Goal: Task Accomplishment & Management: Use online tool/utility

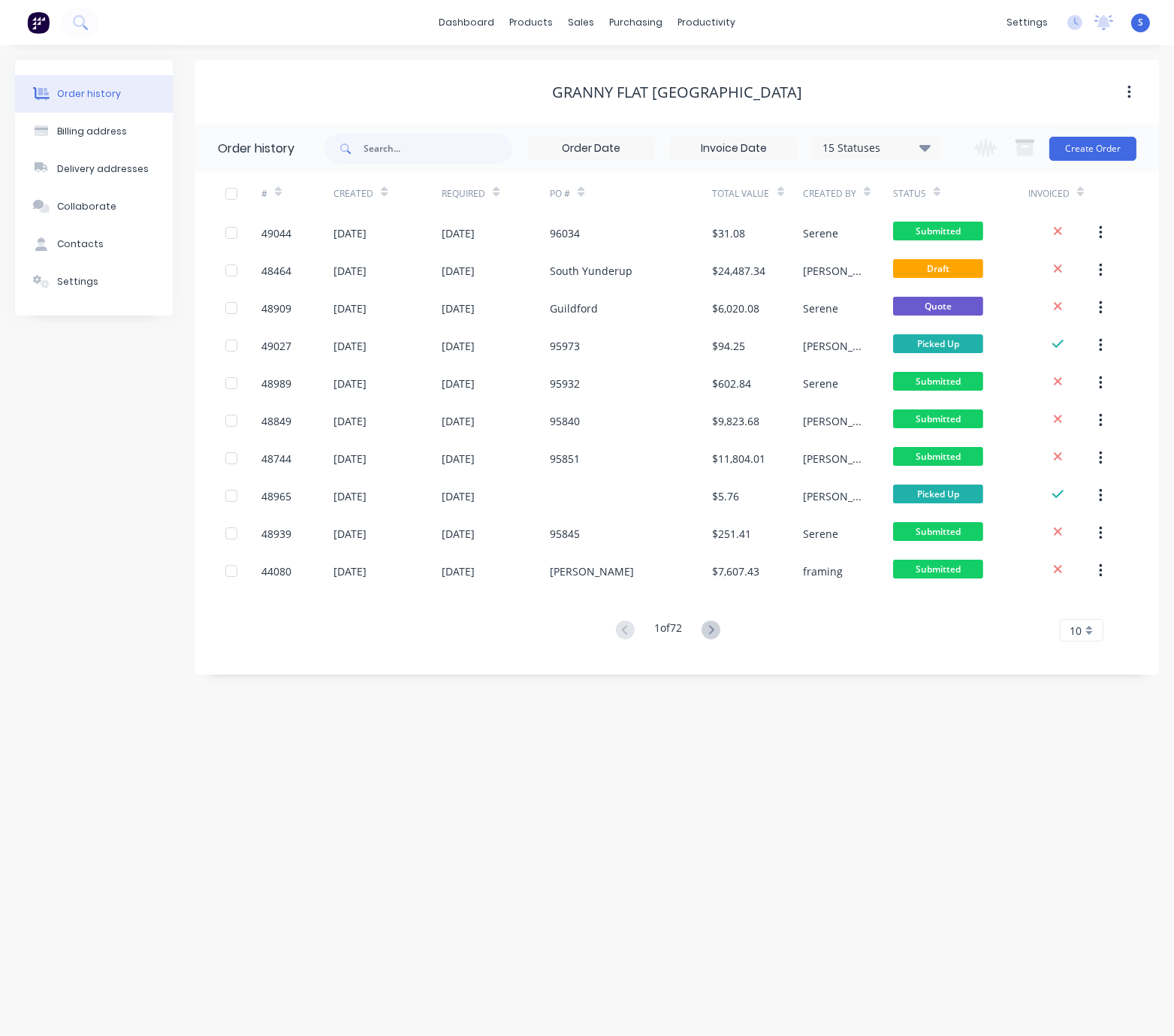
click at [454, 769] on div "Order history Billing address Delivery addresses Collaborate Contacts Settings …" at bounding box center [587, 540] width 1174 height 990
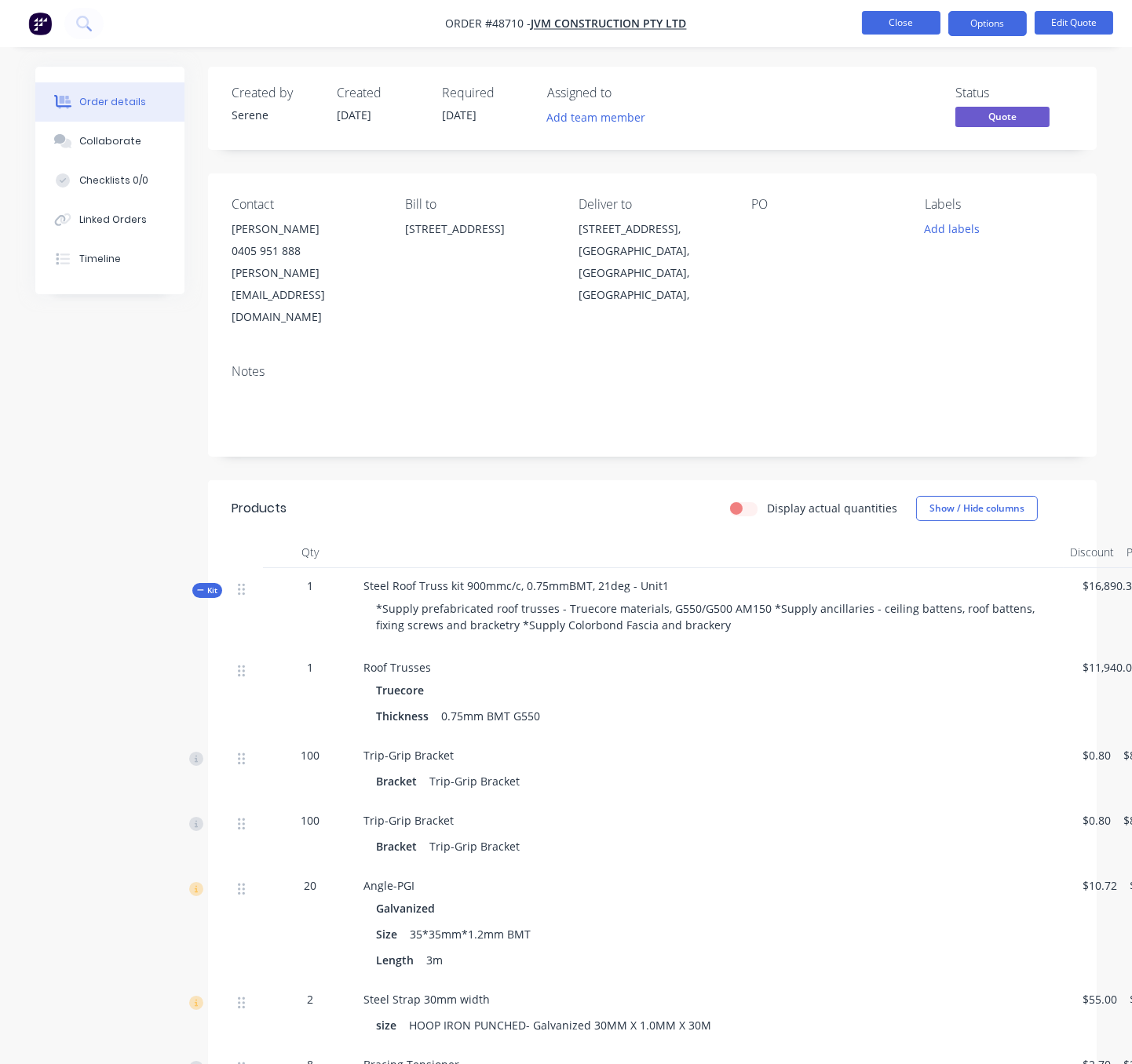
click at [875, 30] on button "Close" at bounding box center [900, 23] width 78 height 23
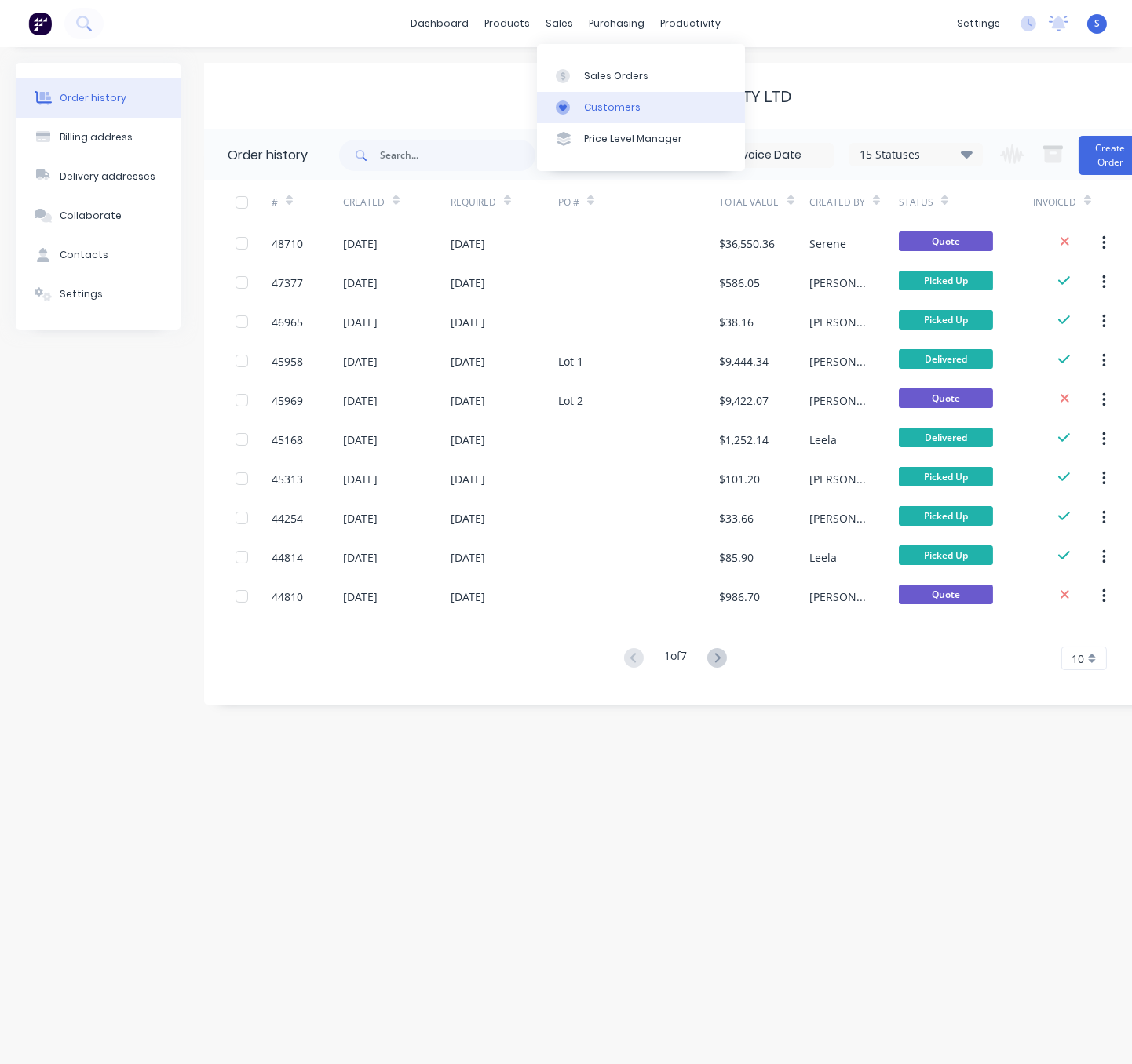
click at [640, 110] on link "Customers" at bounding box center [641, 108] width 208 height 31
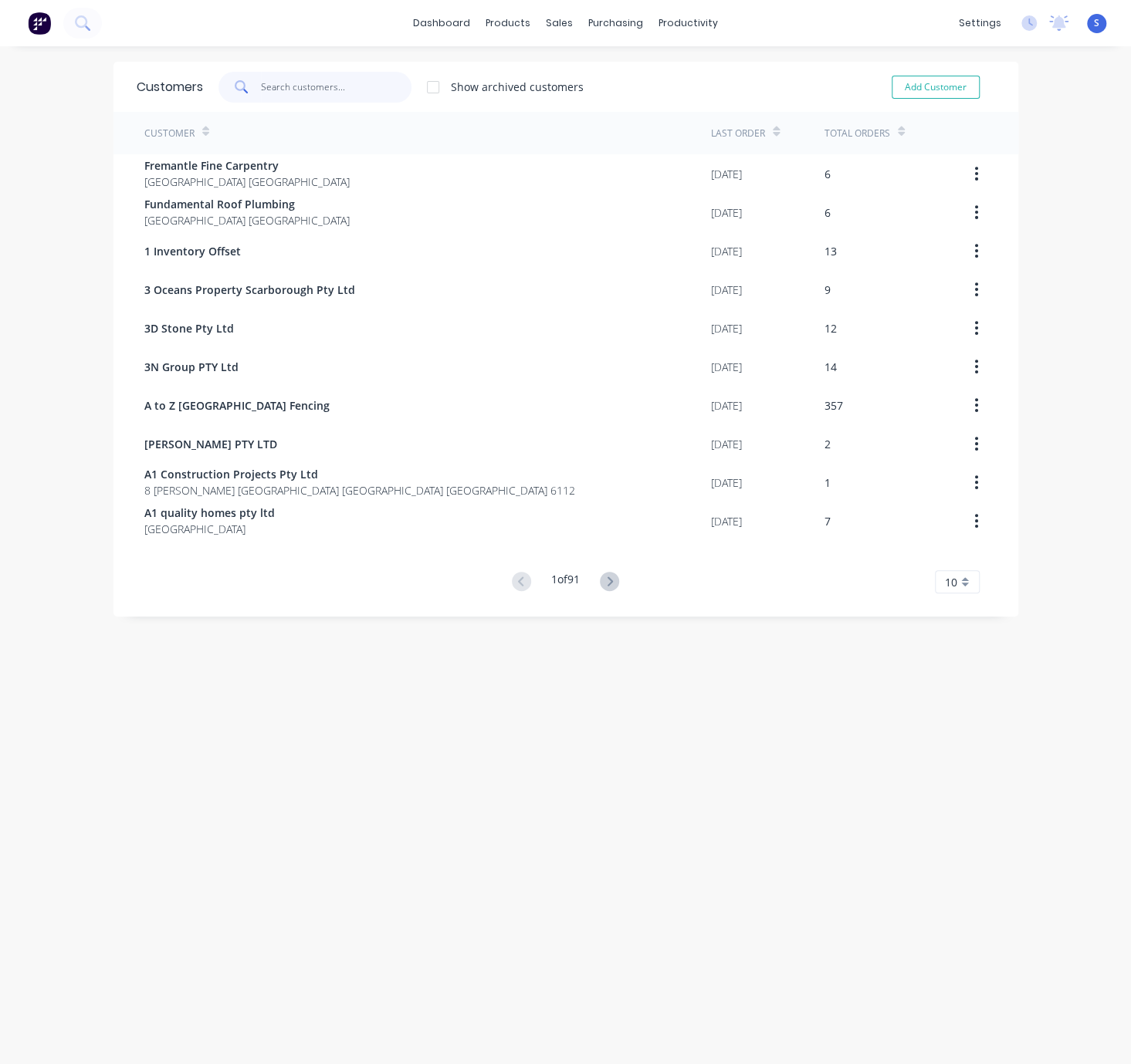
click at [305, 94] on input "text" at bounding box center [336, 87] width 150 height 31
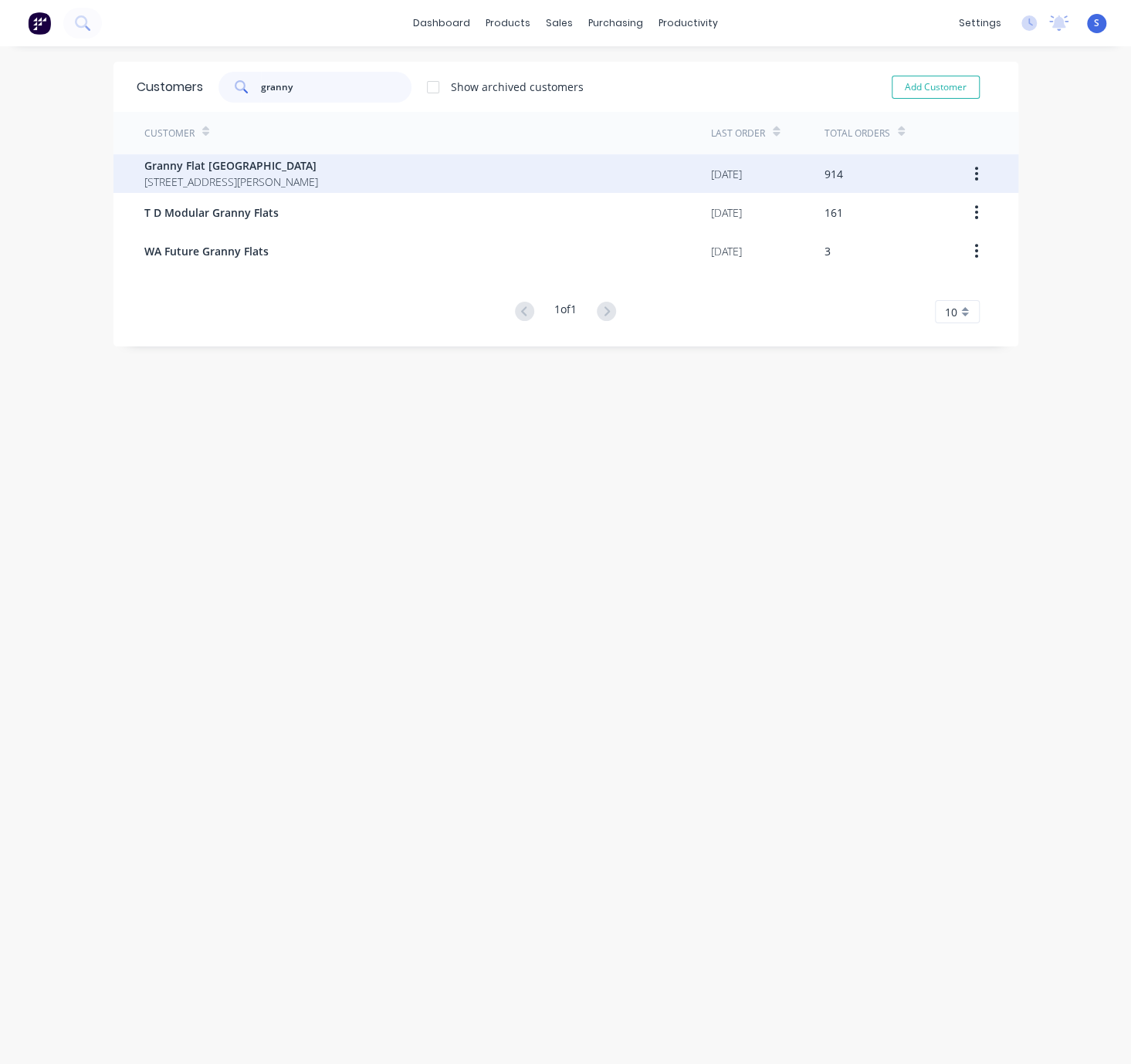
type input "granny"
click at [276, 168] on span "Granny Flat [GEOGRAPHIC_DATA]" at bounding box center [231, 165] width 174 height 16
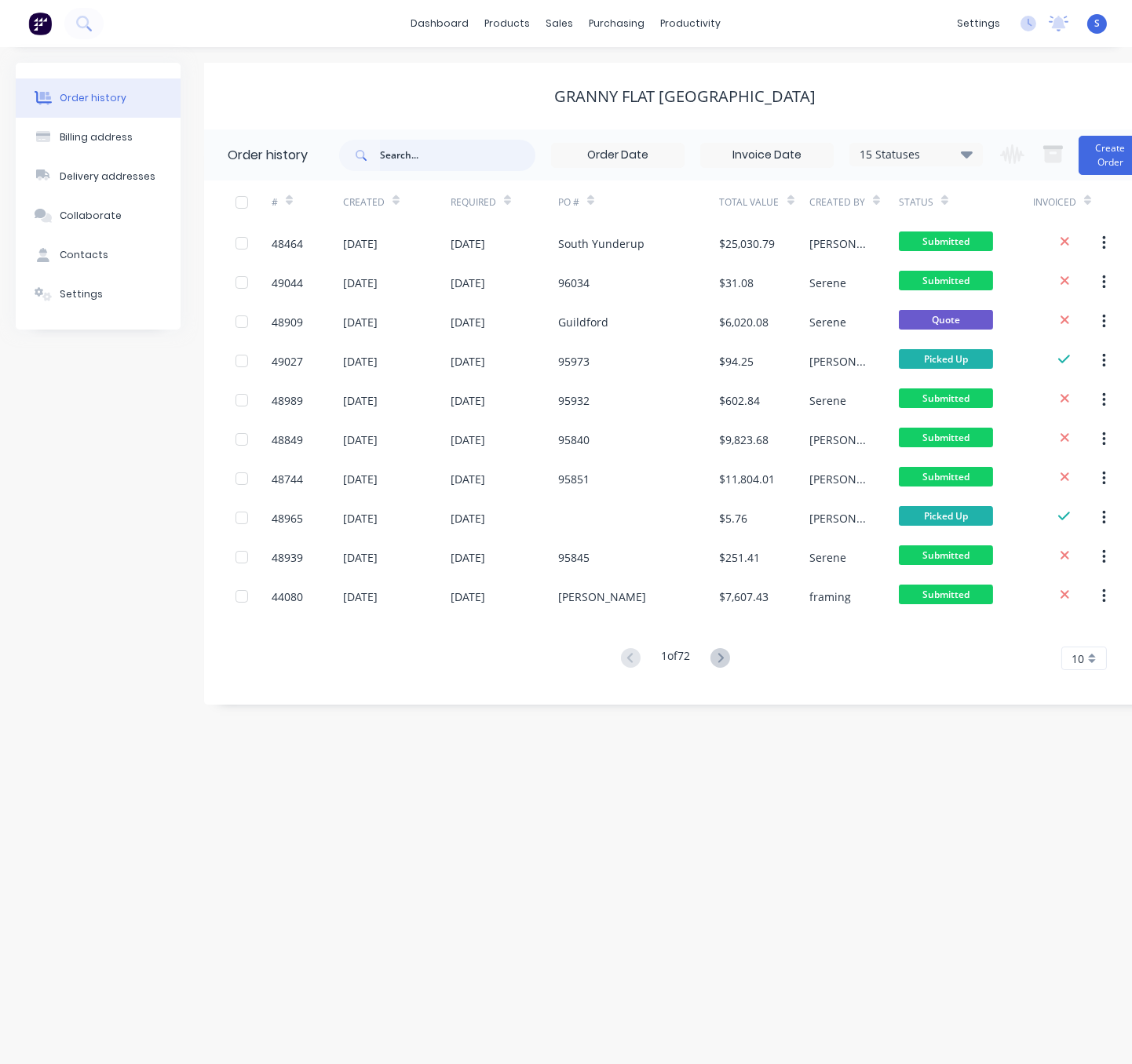
click at [462, 160] on input "text" at bounding box center [457, 155] width 155 height 31
type input "furniss"
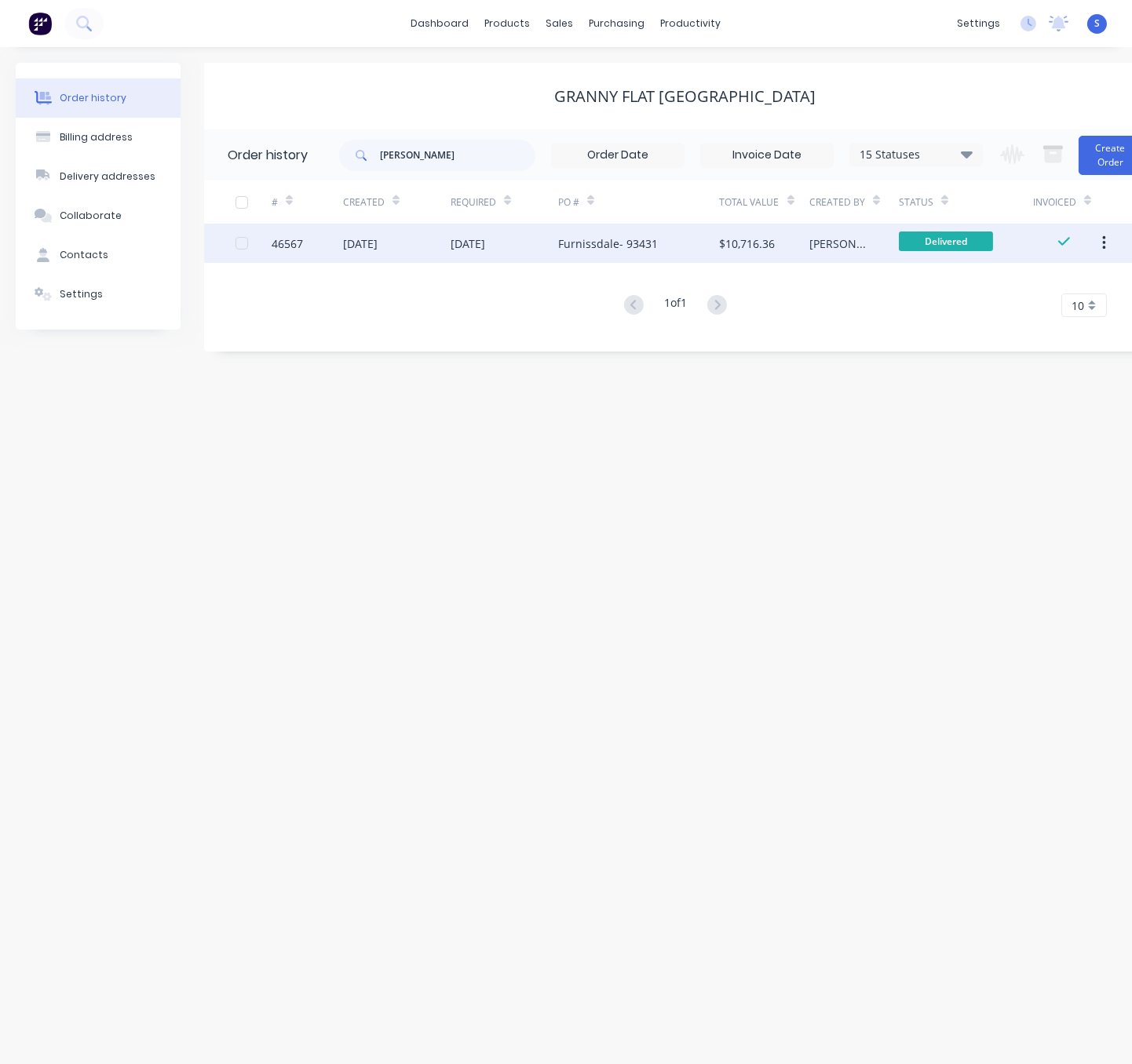
click at [635, 252] on div "Furnissdale- 93431" at bounding box center [638, 243] width 161 height 39
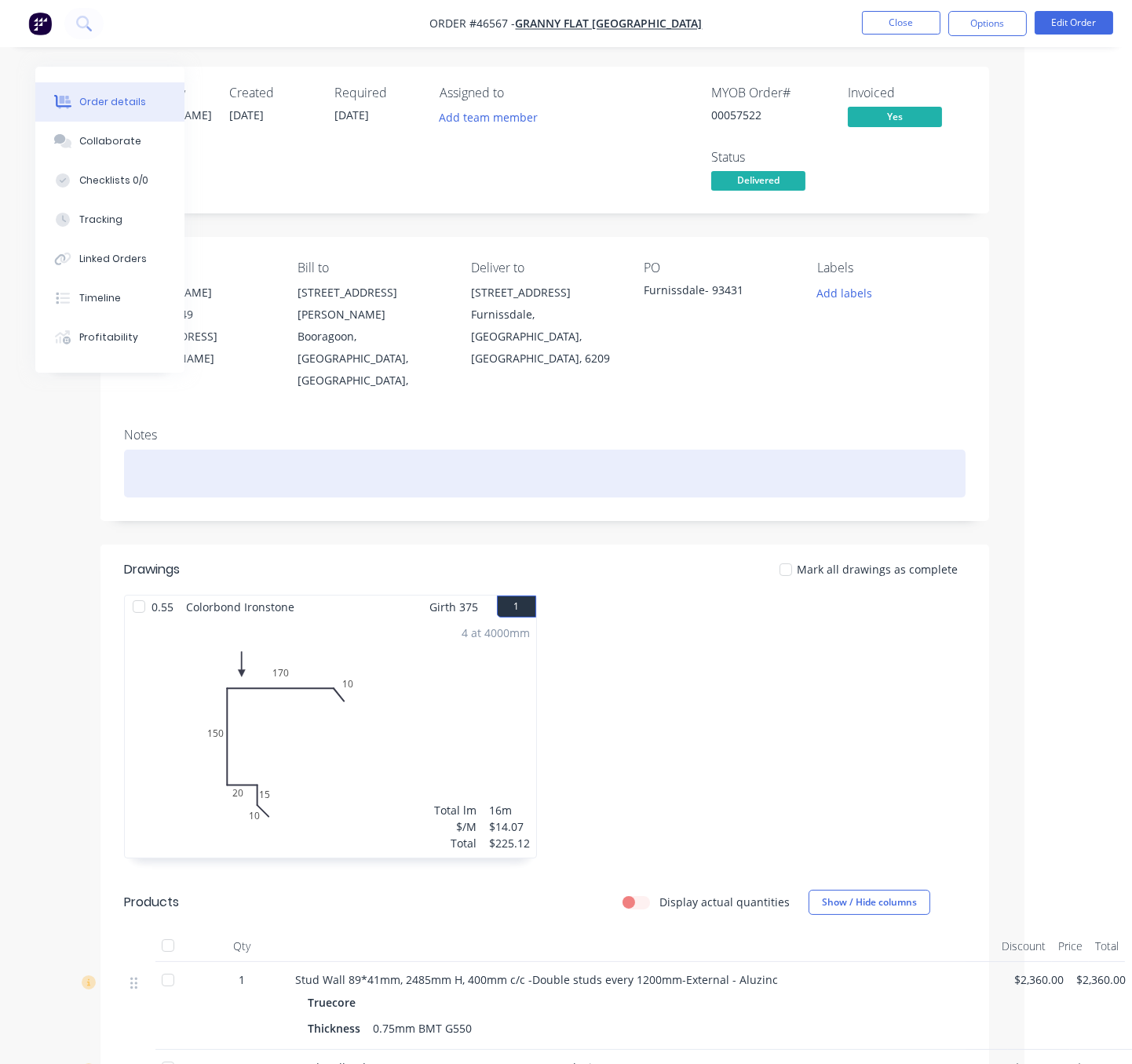
drag, startPoint x: 497, startPoint y: 447, endPoint x: 754, endPoint y: 477, distance: 258.7
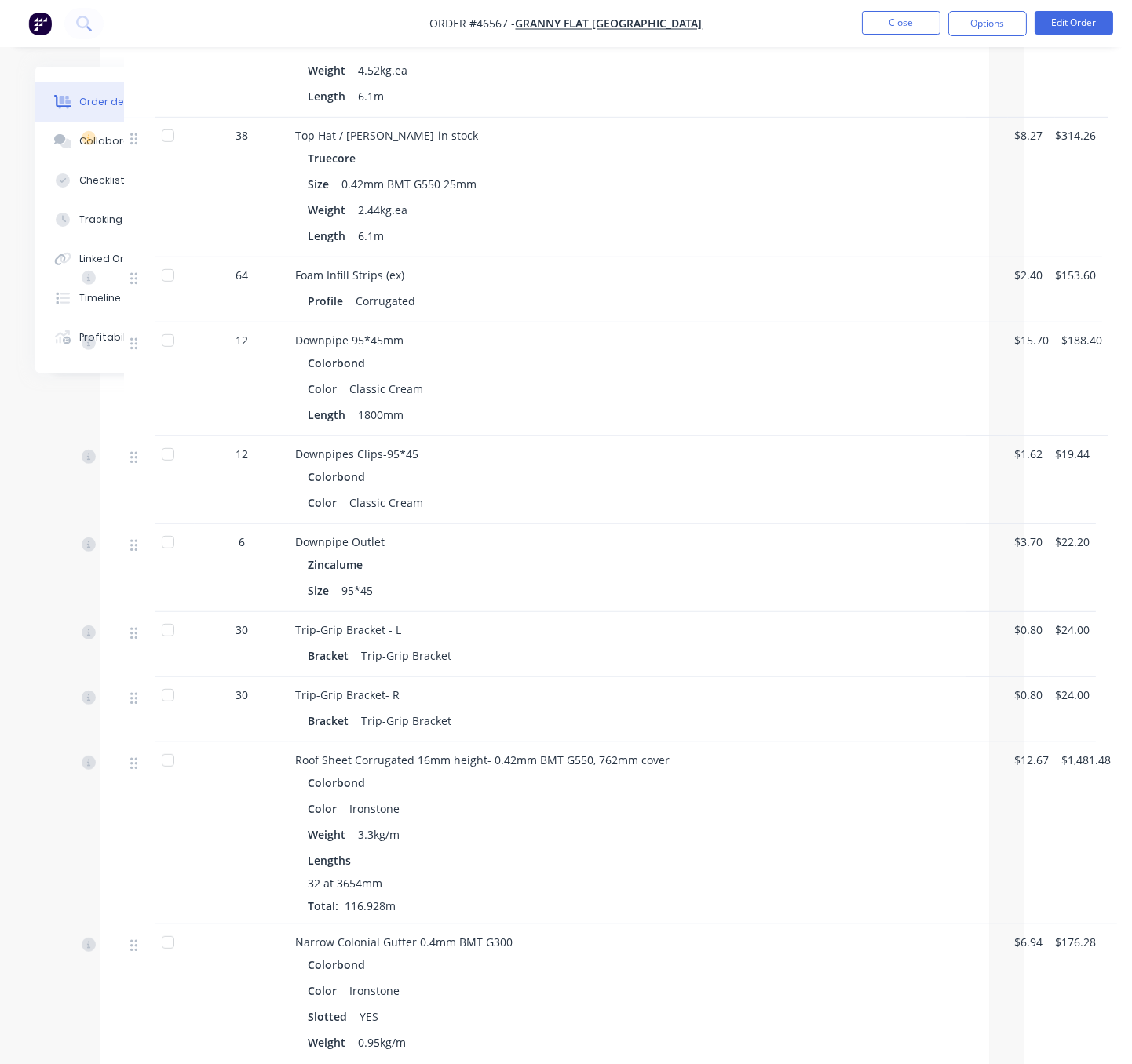
scroll to position [1922, 119]
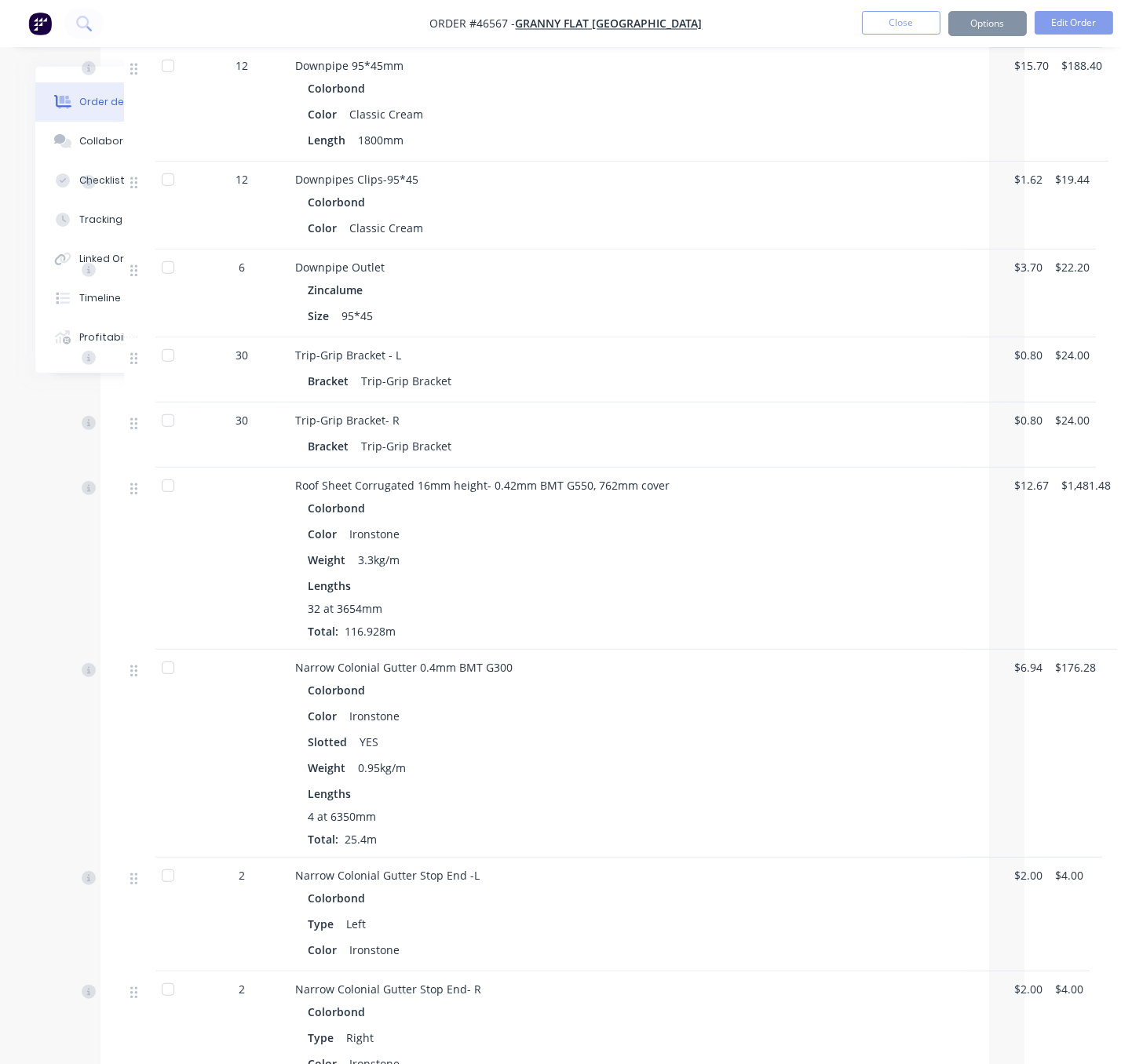
click at [369, 250] on div "Downpipes Clips-95*45 Colorbond Color Classic Cream" at bounding box center [642, 205] width 706 height 88
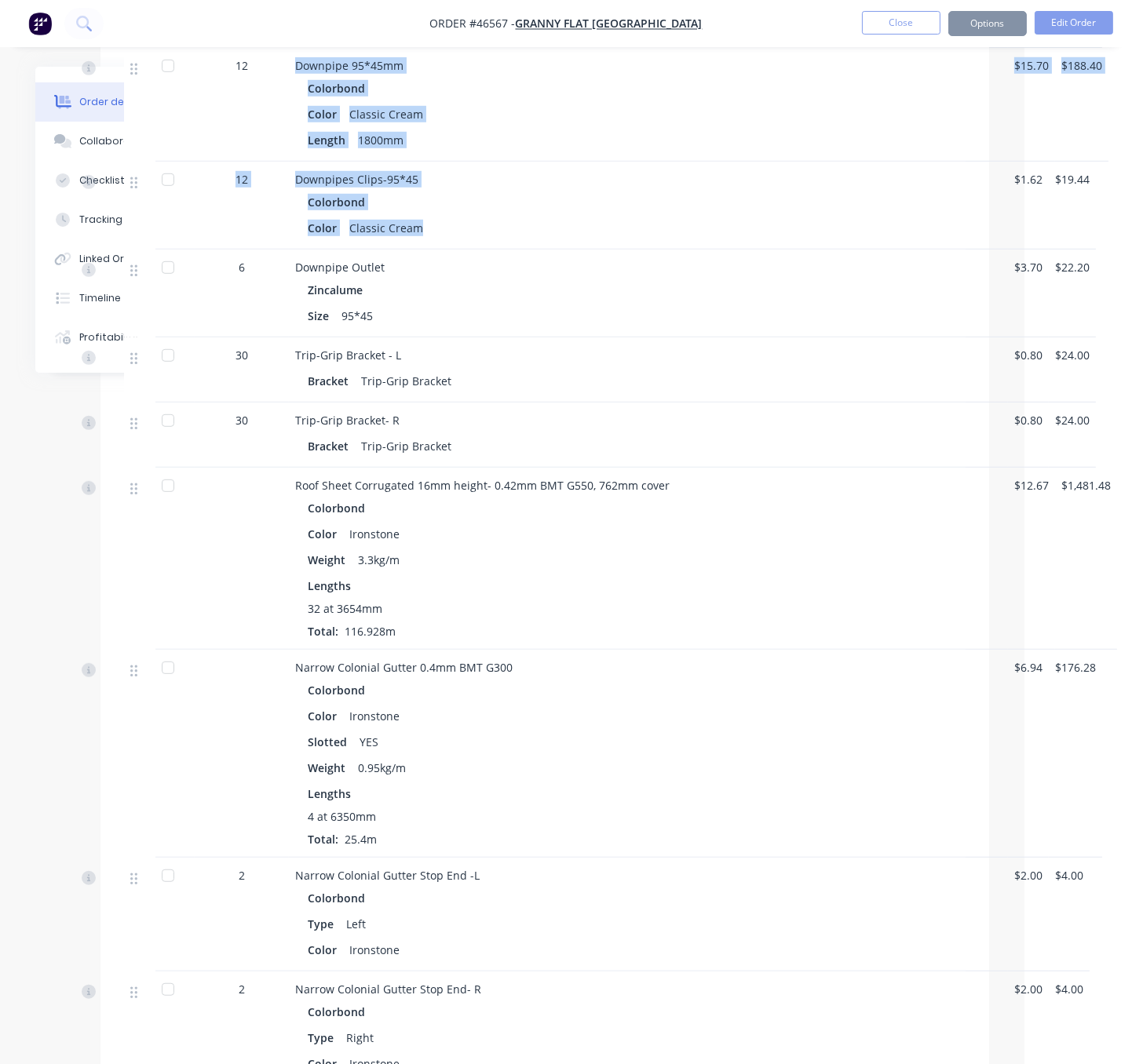
drag, startPoint x: 433, startPoint y: 287, endPoint x: 269, endPoint y: 98, distance: 250.2
click at [269, 98] on div "1 Stud Wall 89*41mm, 2485mm H, 400mm c/c -Double studs every 1200mm-External - …" at bounding box center [545, 655] width 841 height 3229
click at [452, 213] on div "Colorbond" at bounding box center [642, 202] width 669 height 23
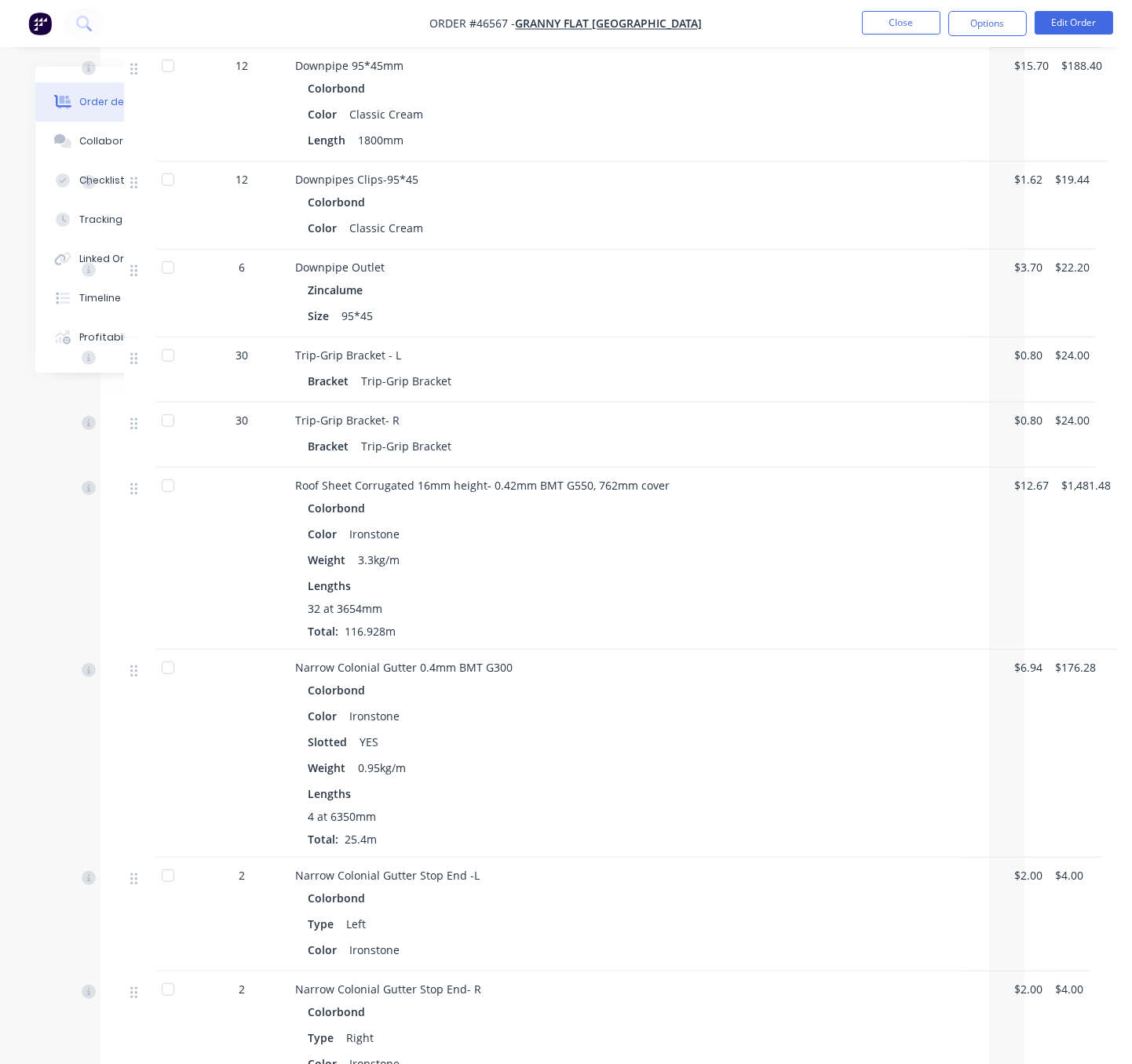
click at [587, 327] on div "Size 95*45" at bounding box center [642, 316] width 669 height 23
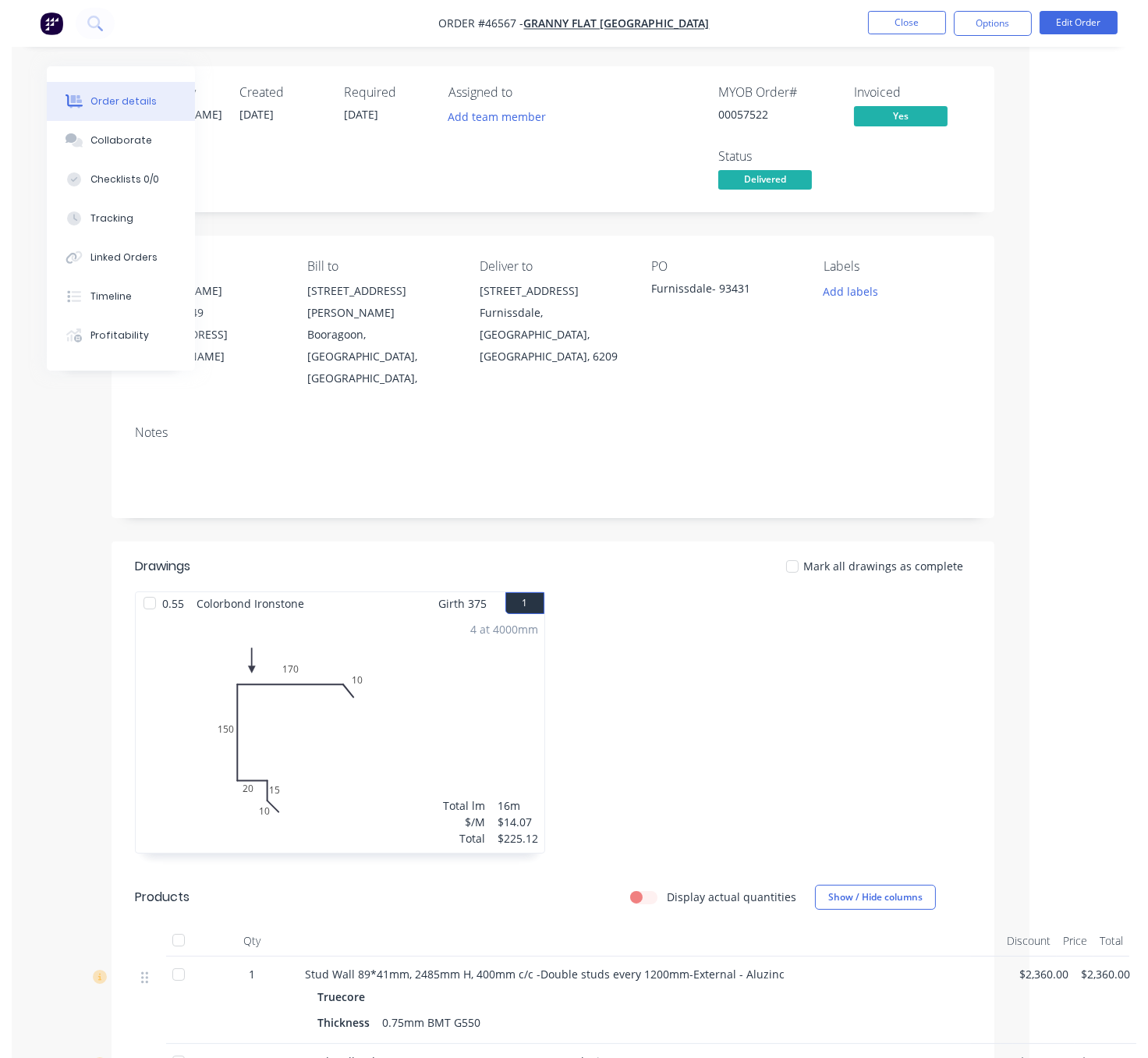
scroll to position [0, 106]
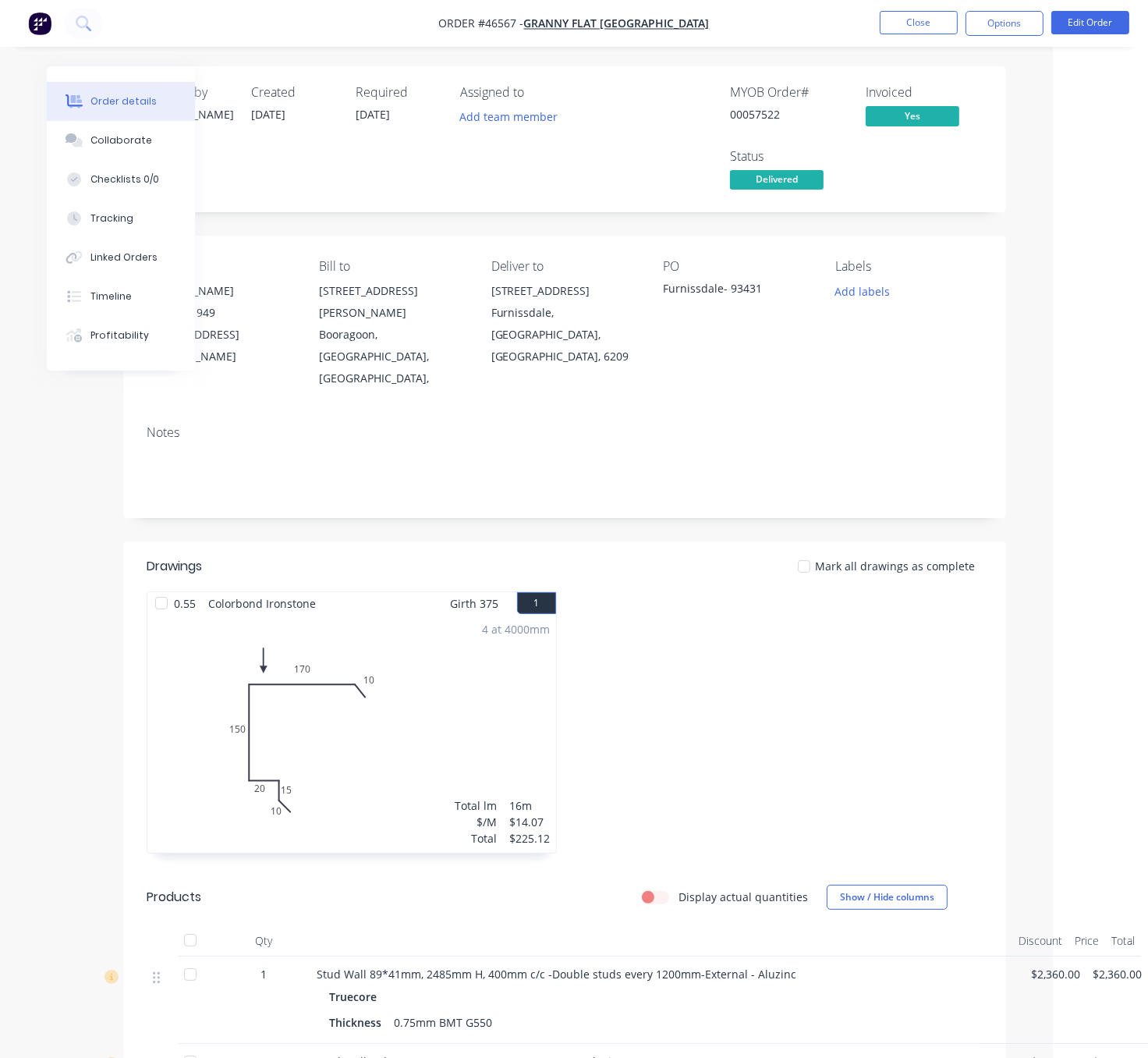
click at [711, 660] on div at bounding box center [777, 730] width 426 height 278
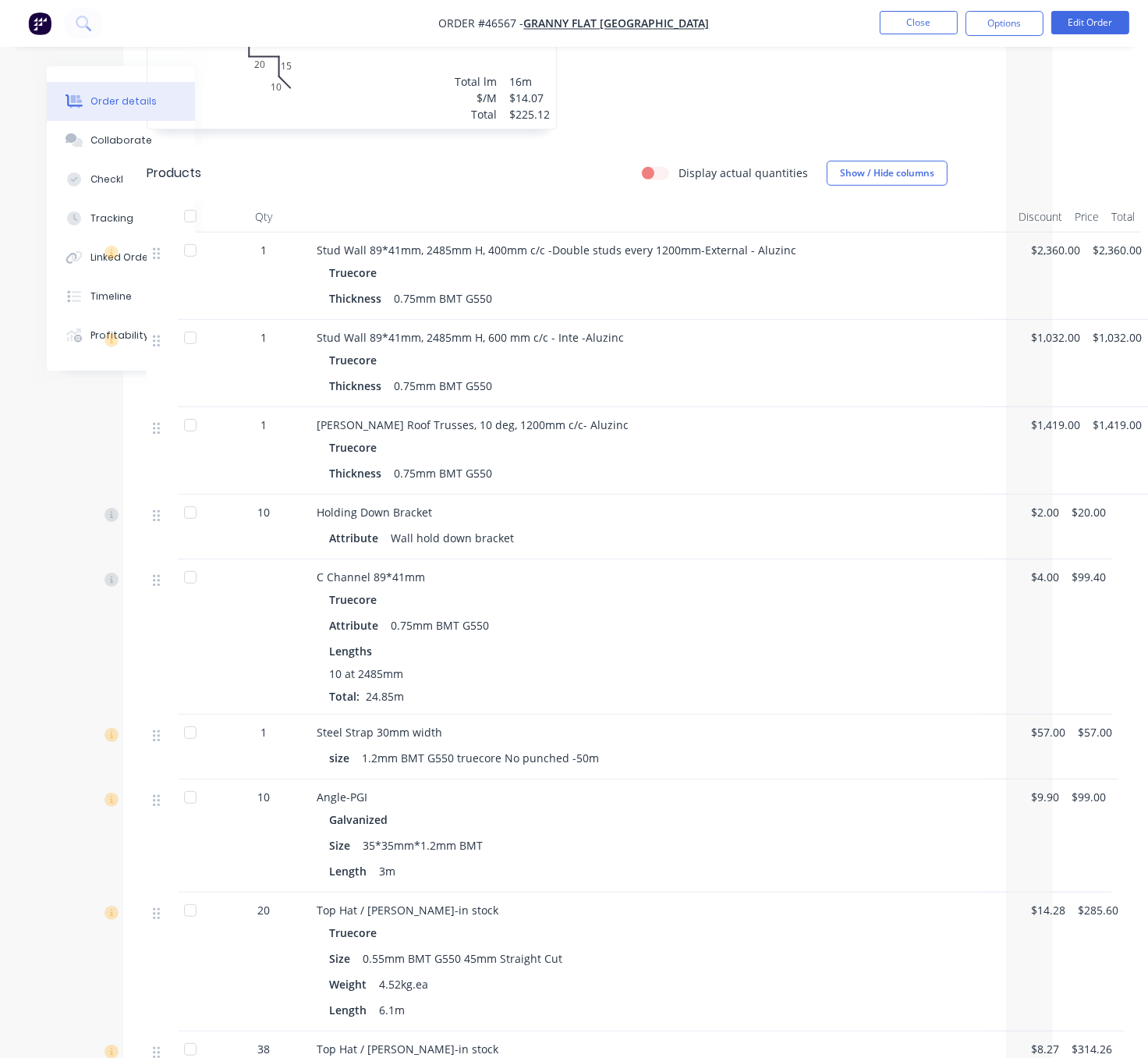
scroll to position [819, 106]
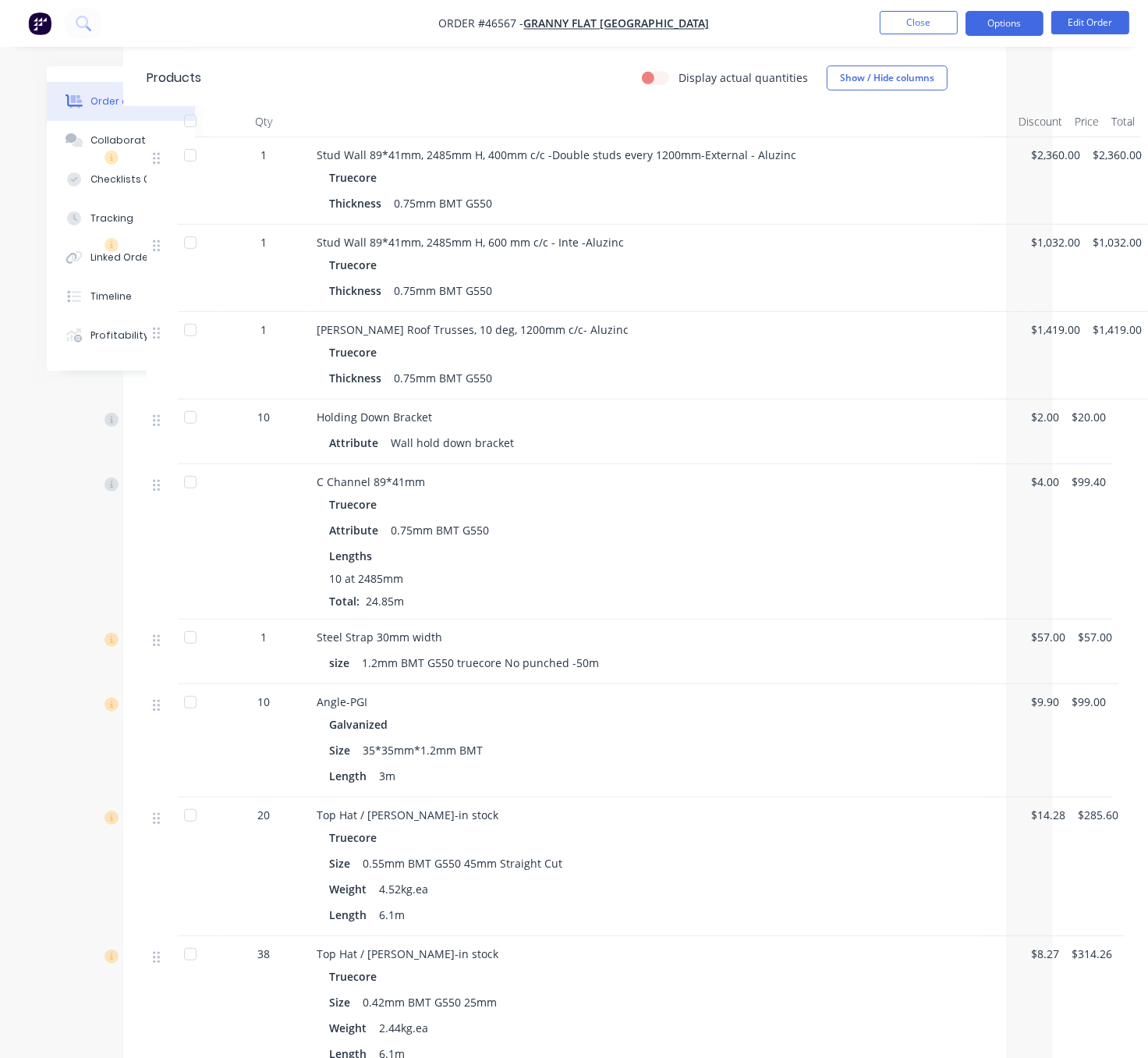
click at [986, 12] on button "Options" at bounding box center [1004, 23] width 78 height 25
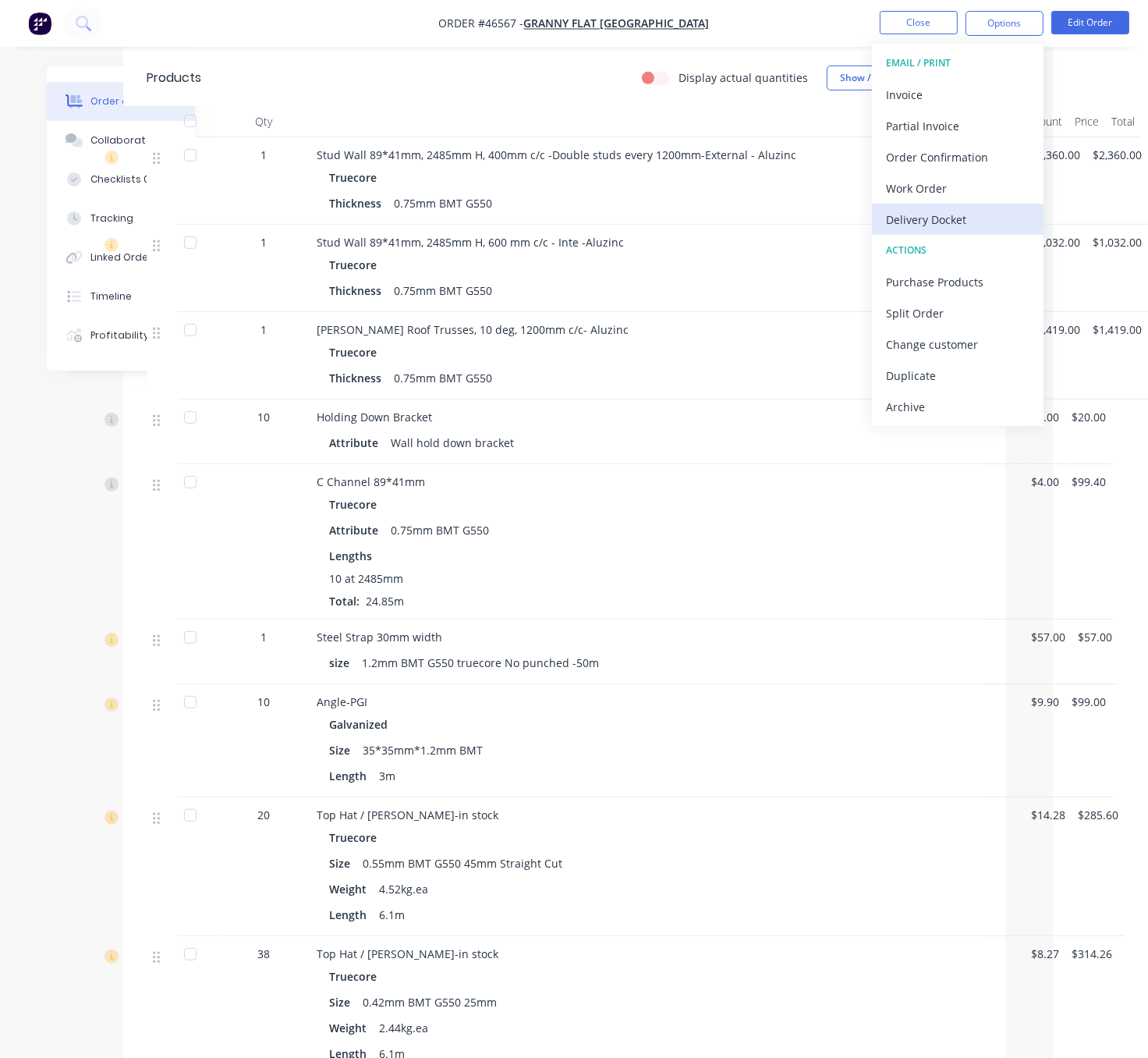
click at [933, 220] on div "Delivery Docket" at bounding box center [958, 220] width 143 height 22
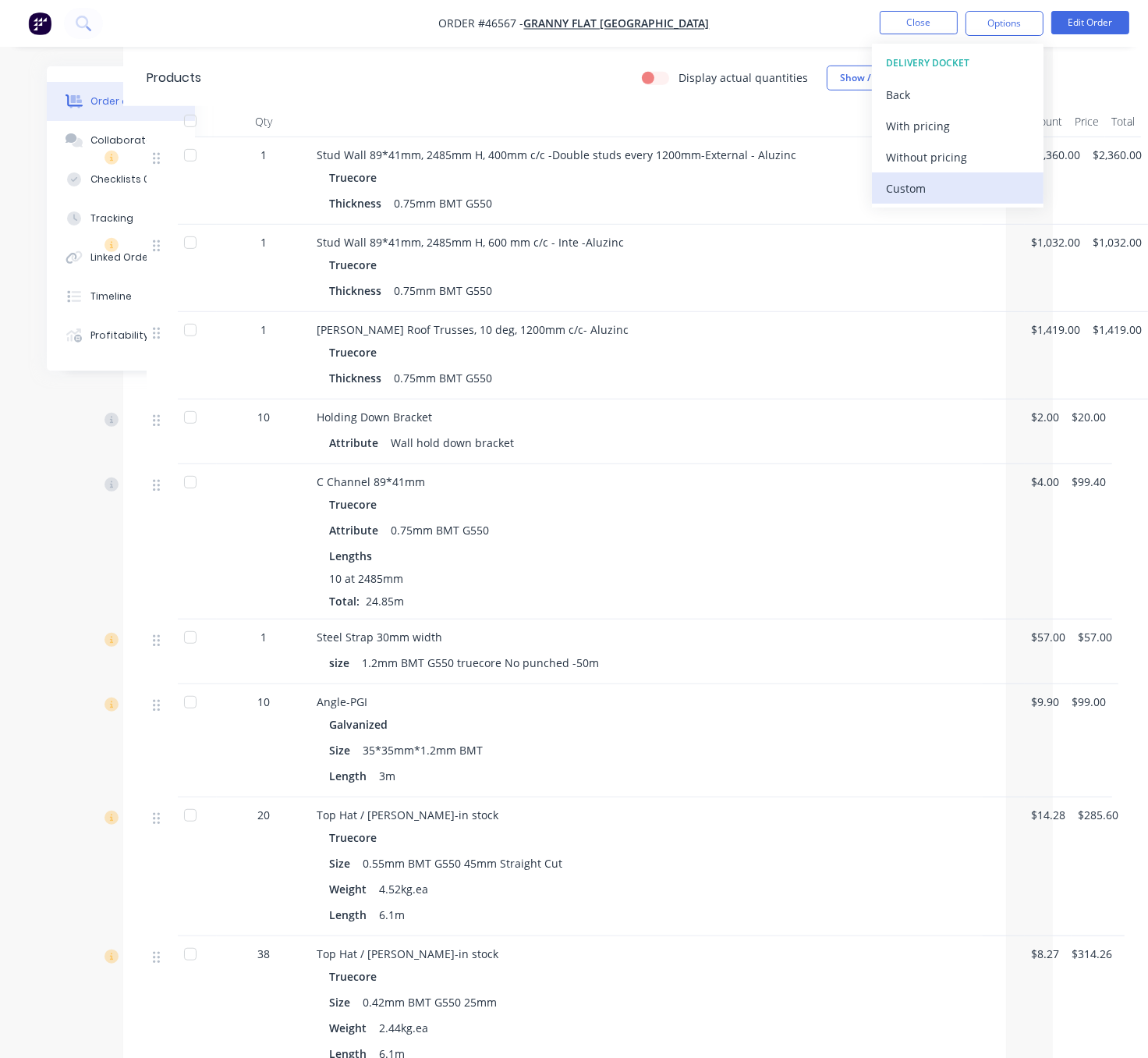
click at [912, 182] on div "Custom" at bounding box center [958, 188] width 143 height 22
click at [910, 157] on div "Without pricing" at bounding box center [958, 157] width 143 height 22
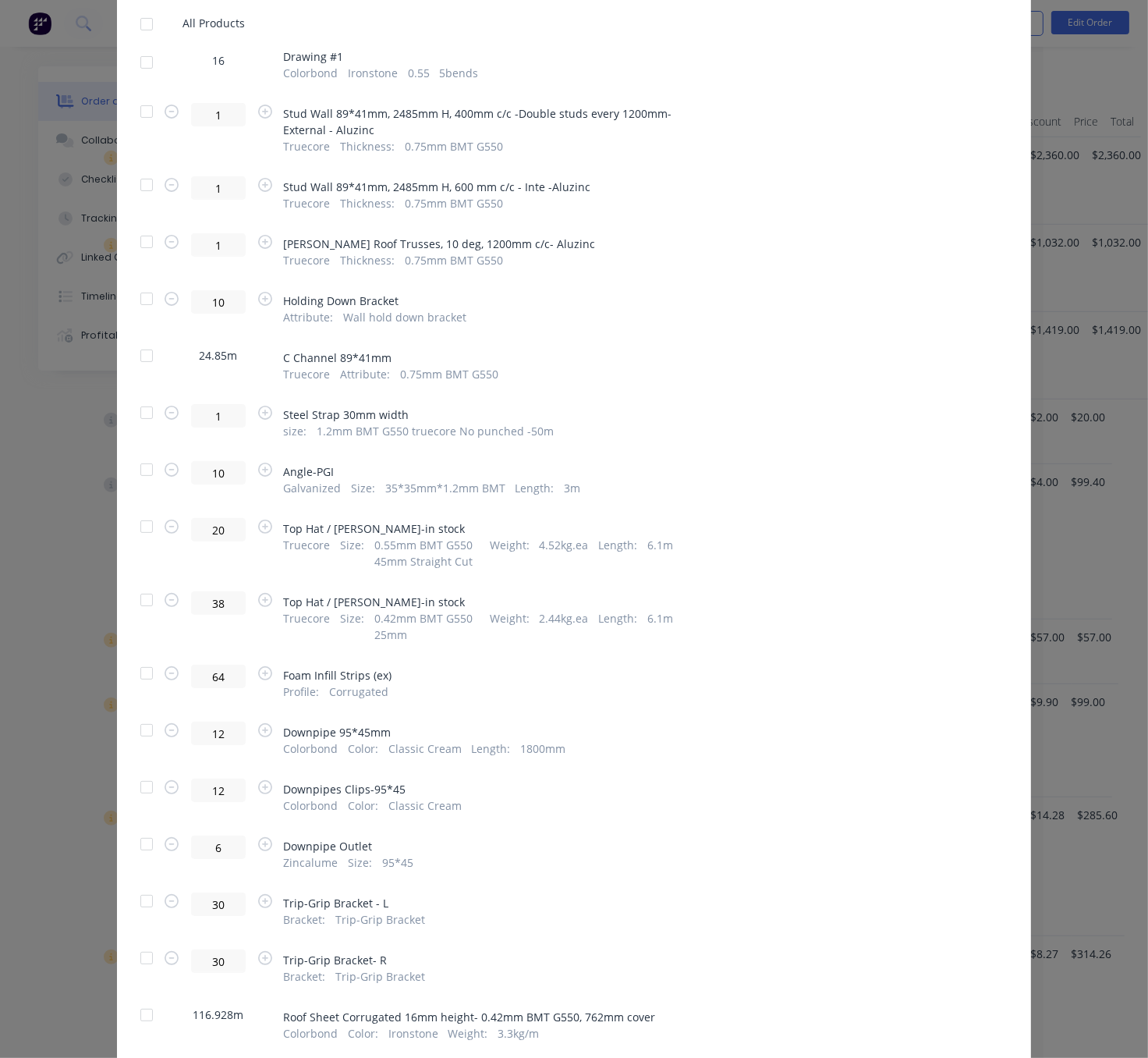
scroll to position [546, 0]
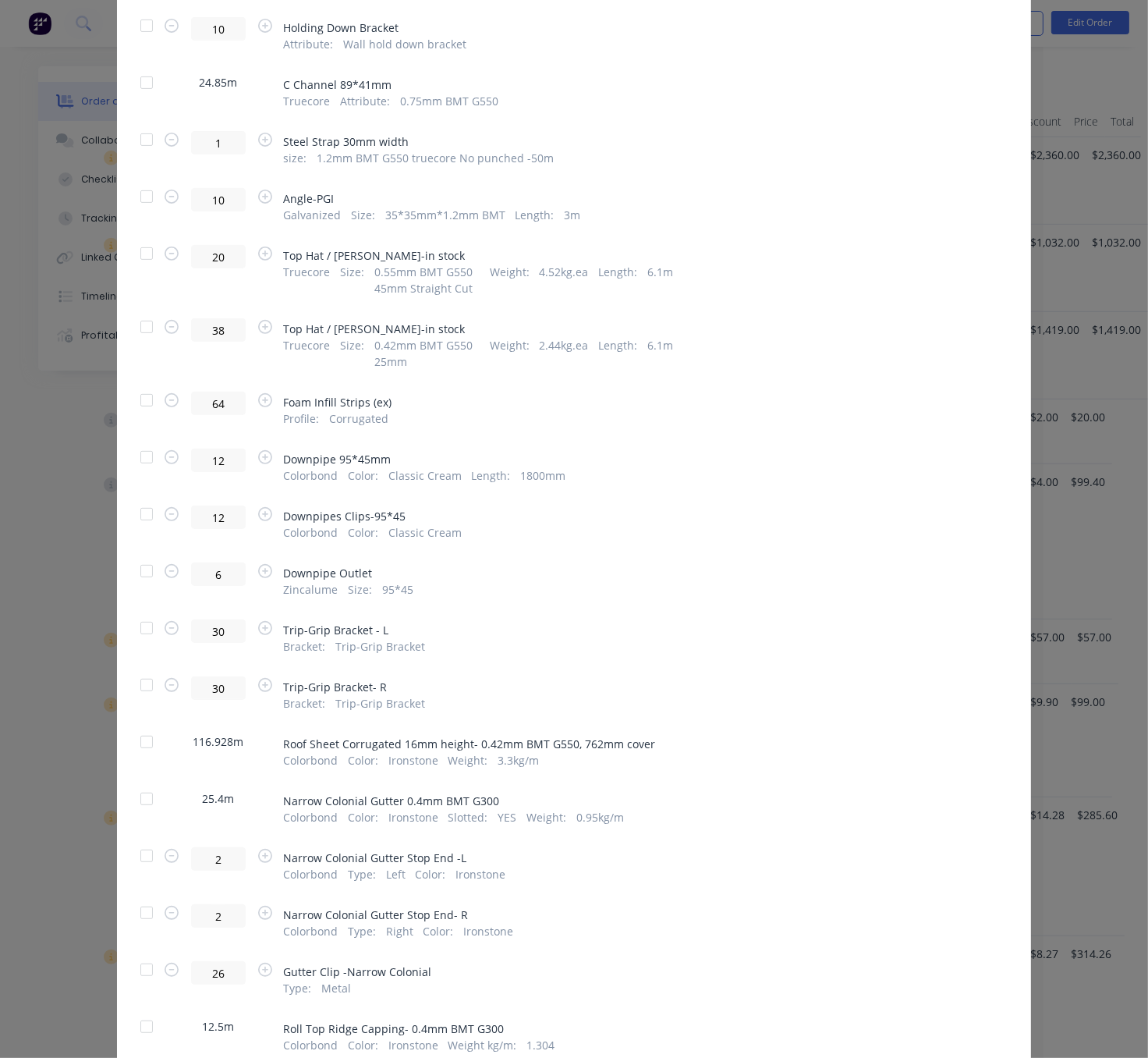
click at [140, 529] on div at bounding box center [147, 514] width 31 height 31
click at [143, 473] on div at bounding box center [147, 457] width 31 height 31
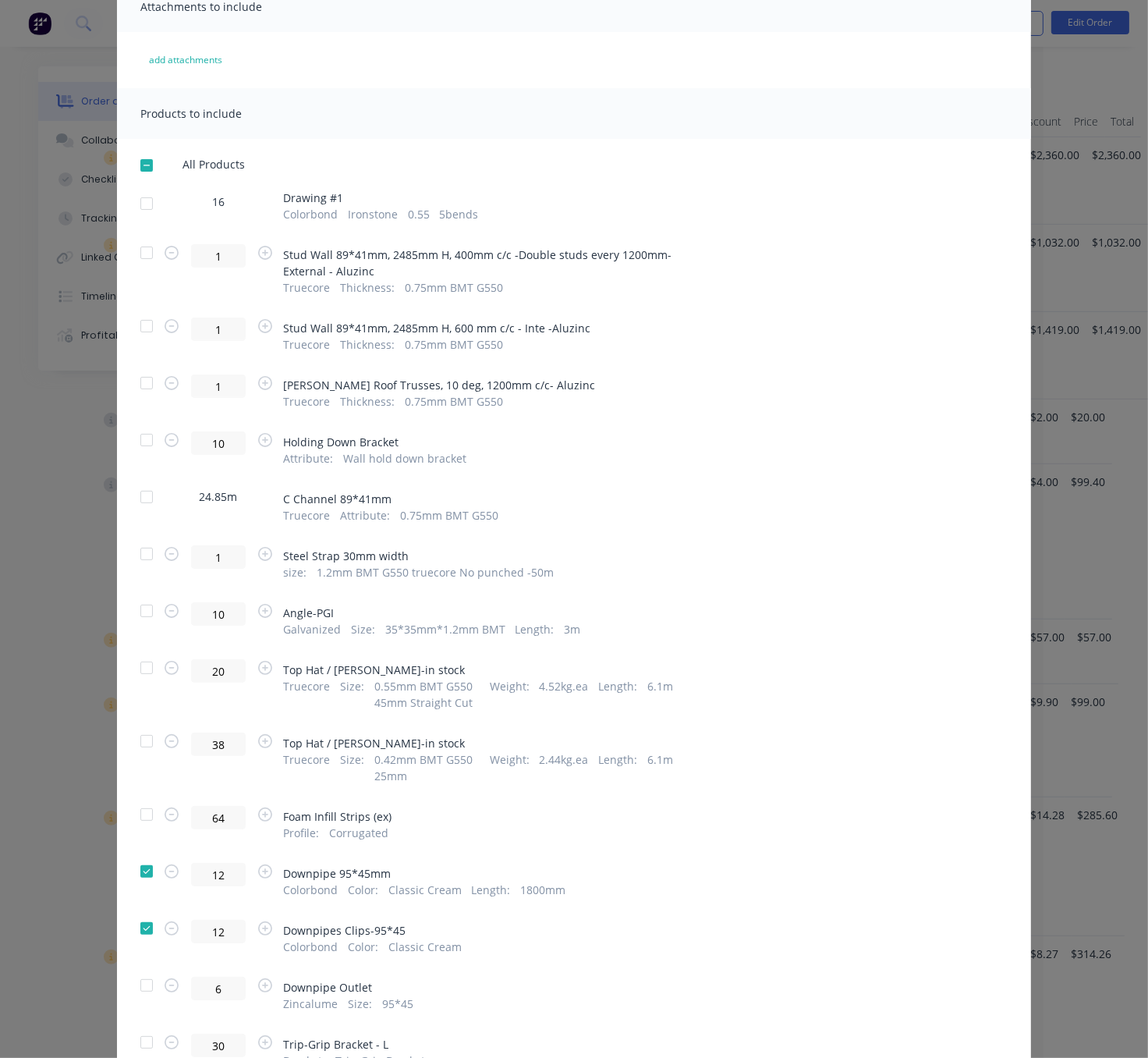
scroll to position [0, 0]
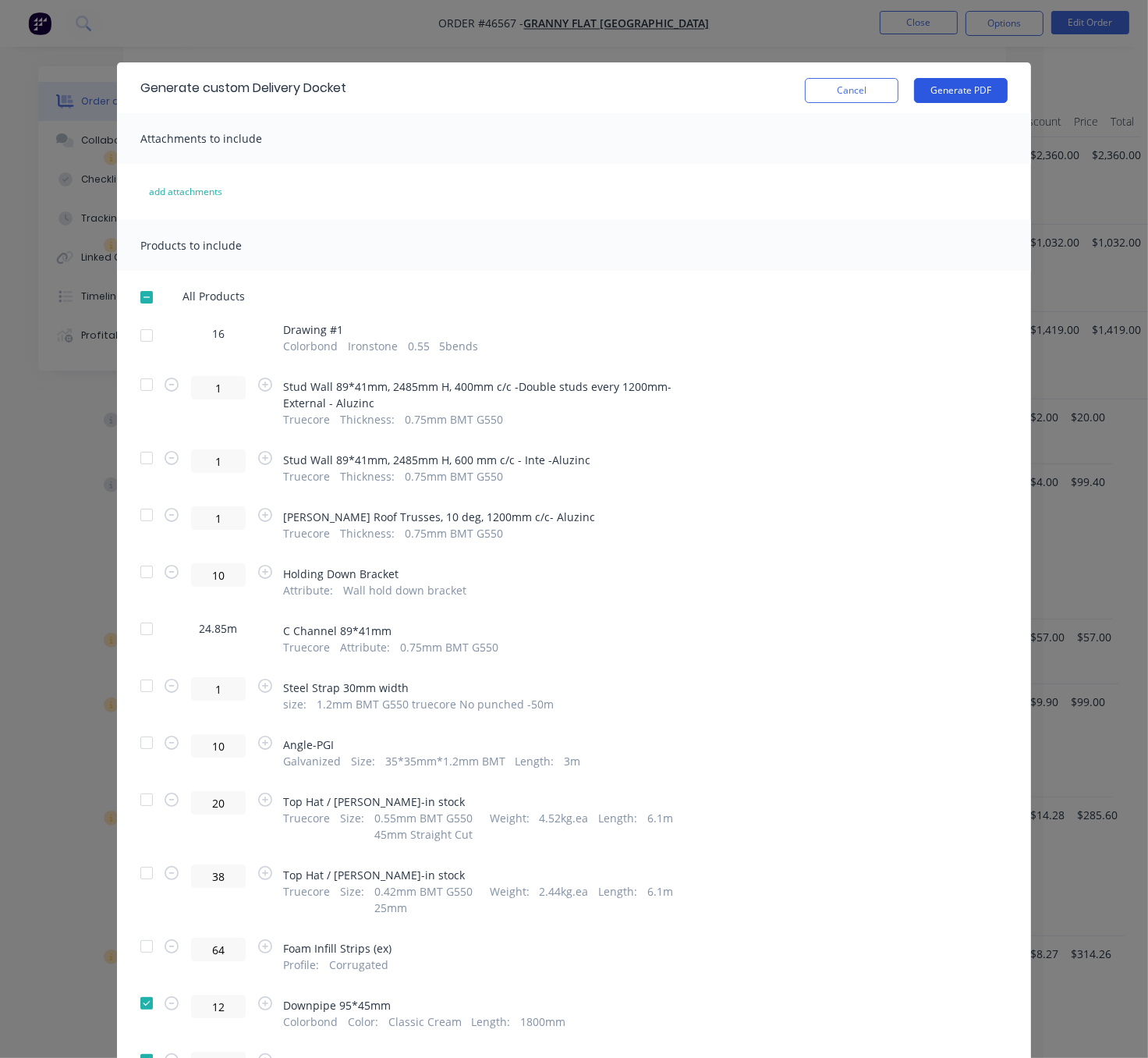
click at [952, 88] on button "Generate PDF" at bounding box center [960, 90] width 94 height 25
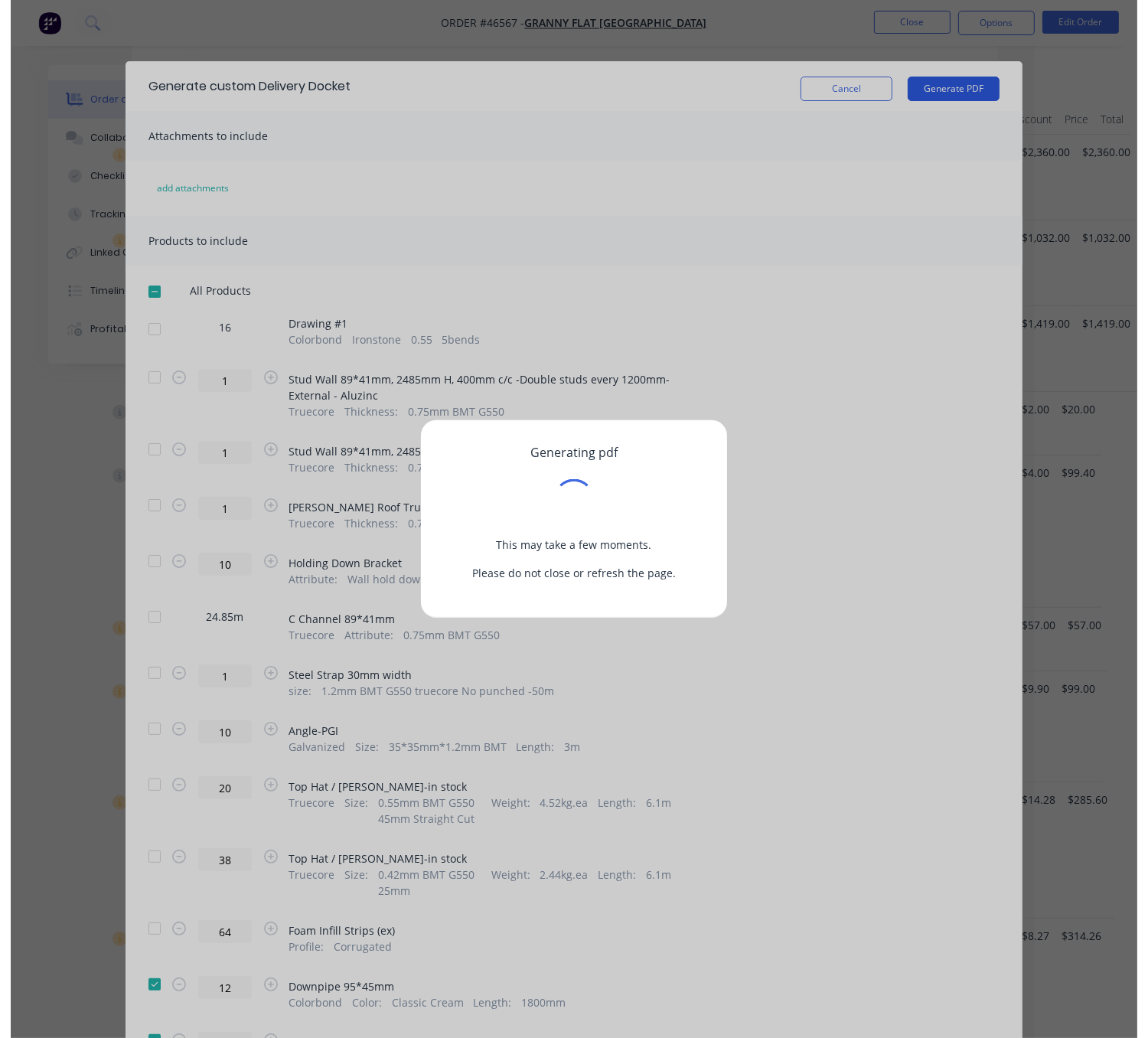
scroll to position [804, 86]
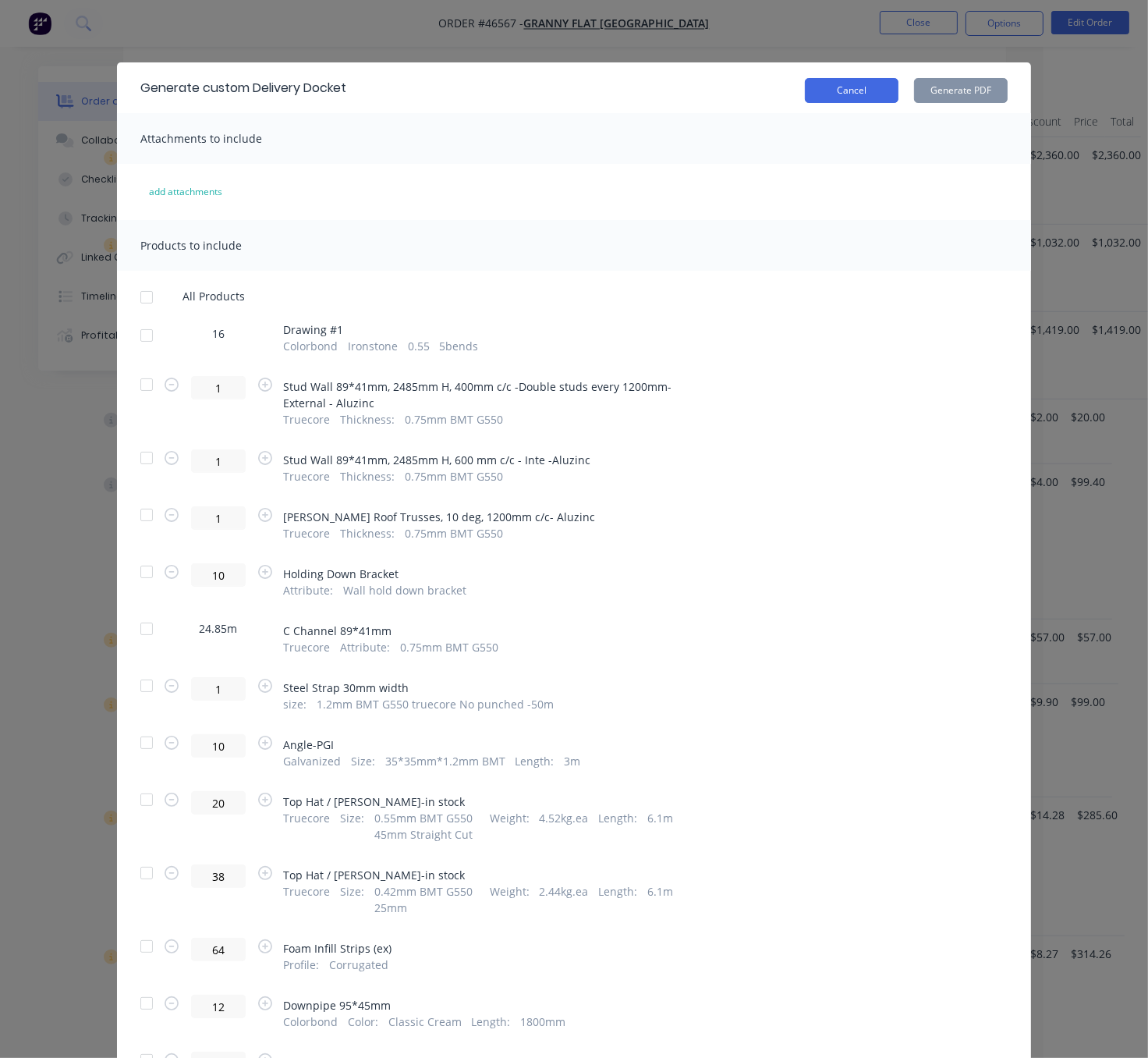
click at [846, 94] on button "Cancel" at bounding box center [852, 90] width 94 height 25
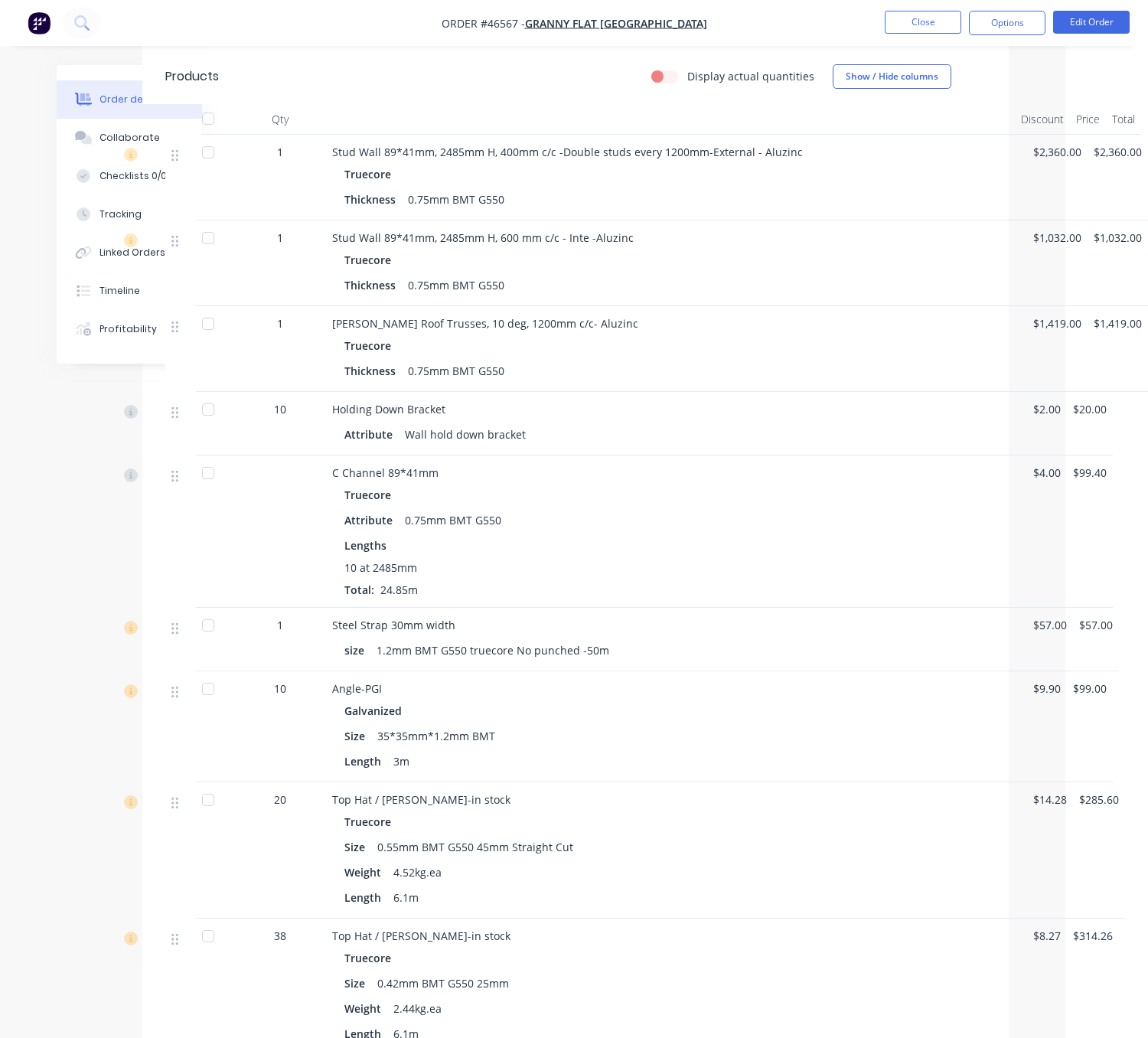
click at [728, 417] on div "Holding Down Bracket" at bounding box center [671, 409] width 677 height 16
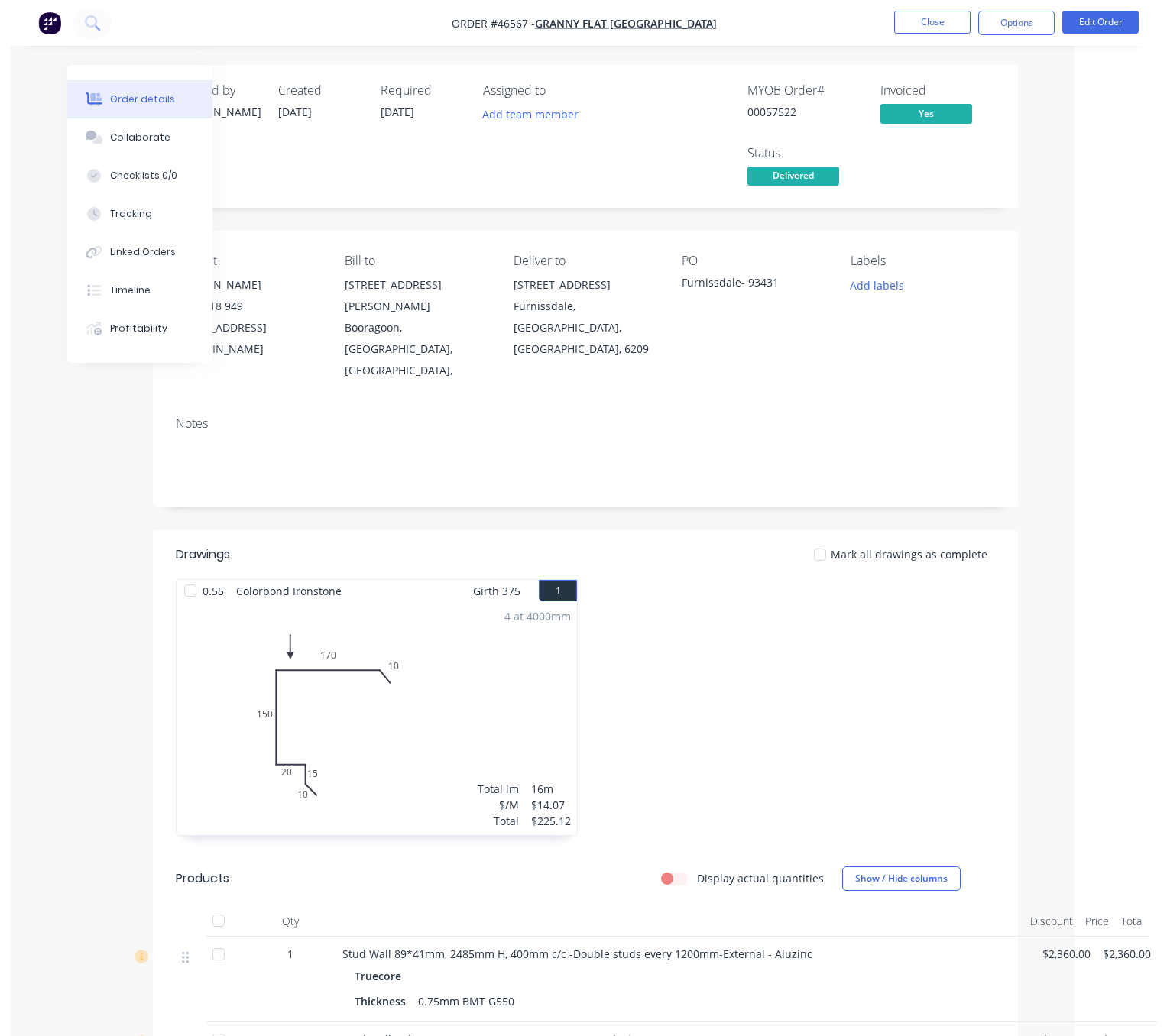
scroll to position [0, 84]
